Goal: Task Accomplishment & Management: Use online tool/utility

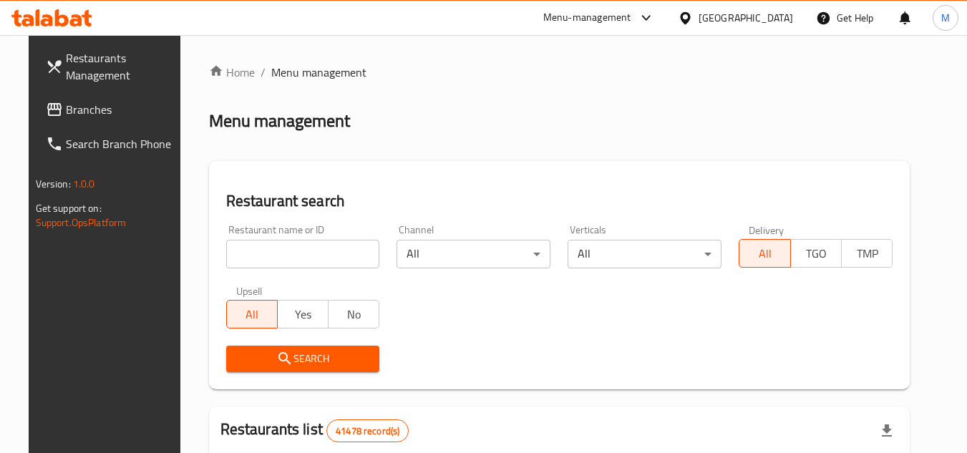
scroll to position [4, 0]
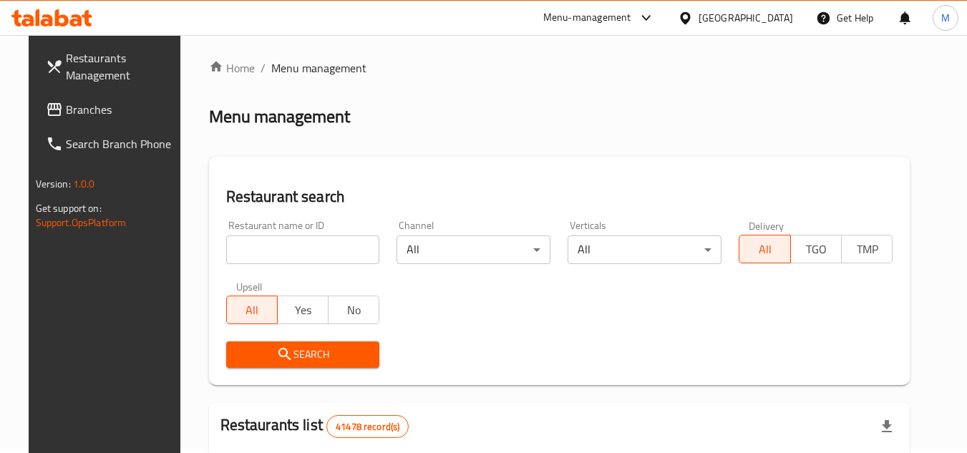
click at [103, 110] on span "Branches" at bounding box center [122, 109] width 113 height 17
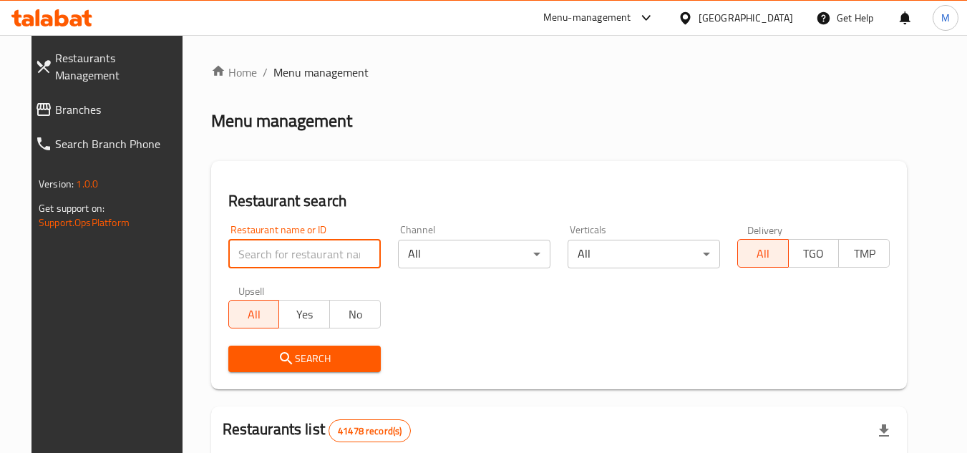
click at [324, 253] on input "search" at bounding box center [304, 254] width 152 height 29
paste input "675316"
type input "675316"
click button "Search" at bounding box center [304, 359] width 152 height 26
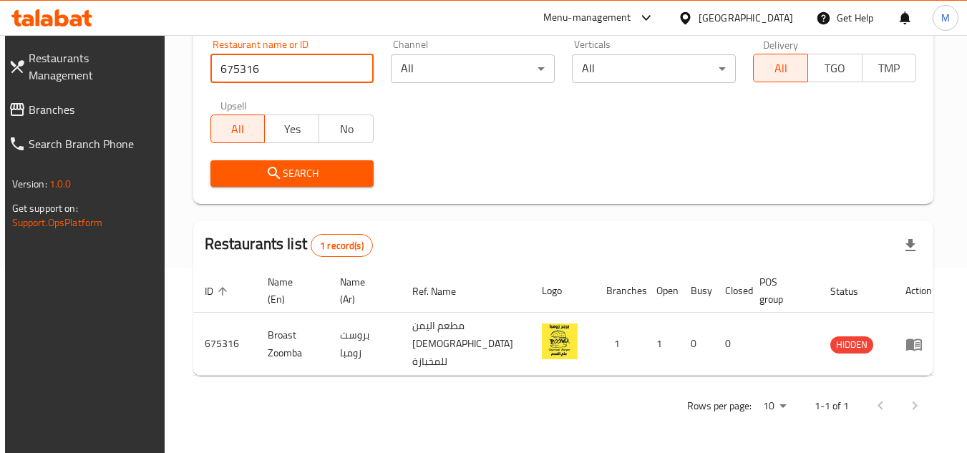
scroll to position [173, 0]
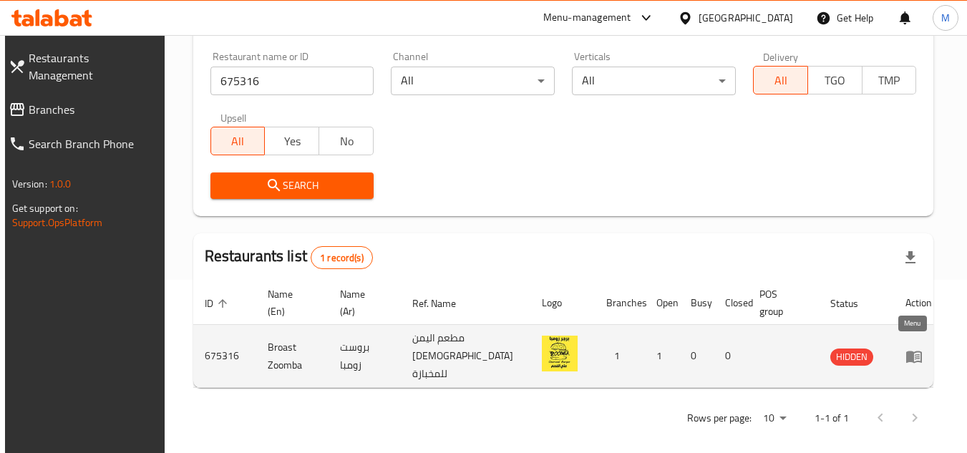
click at [914, 348] on icon "enhanced table" at bounding box center [914, 356] width 17 height 17
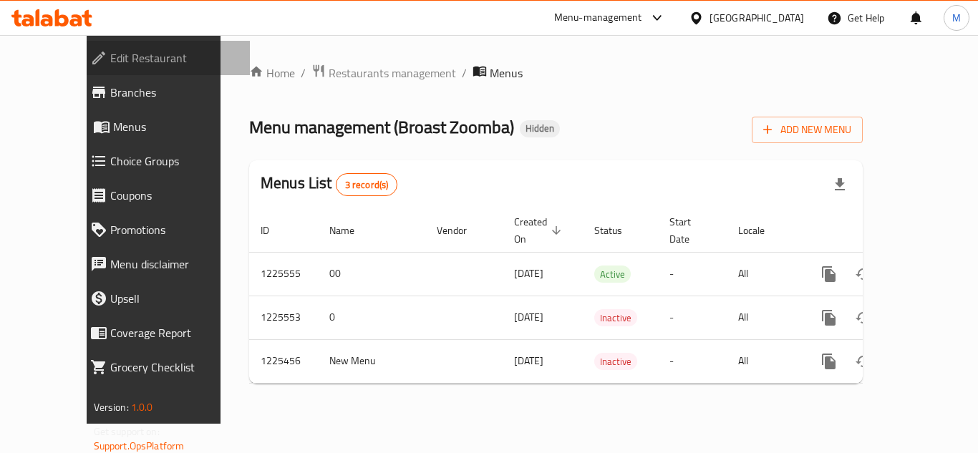
click at [121, 50] on span "Edit Restaurant" at bounding box center [174, 57] width 128 height 17
